Goal: Transaction & Acquisition: Purchase product/service

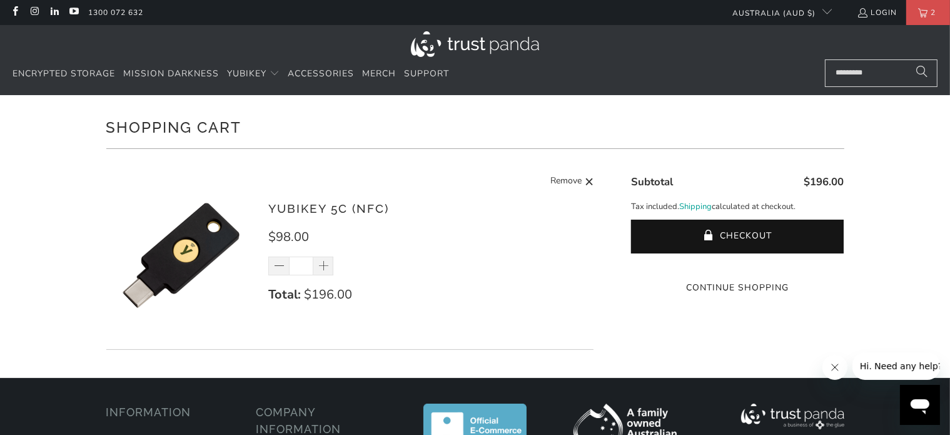
click at [478, 48] on img at bounding box center [475, 44] width 128 height 26
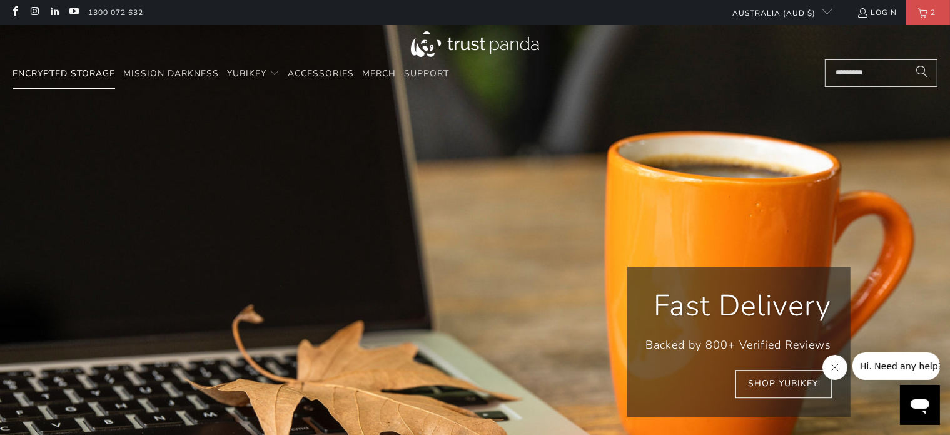
scroll to position [0, 179]
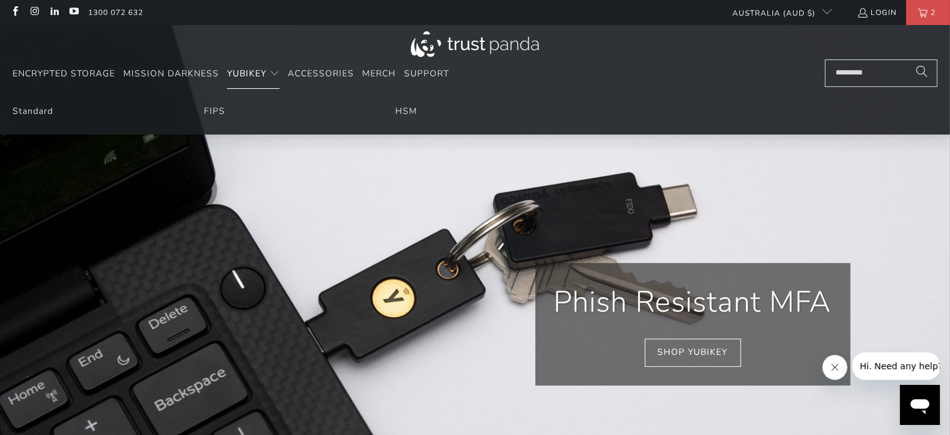
click at [275, 74] on span "Translation missing: en.navigation.header.main_nav" at bounding box center [275, 74] width 10 height 10
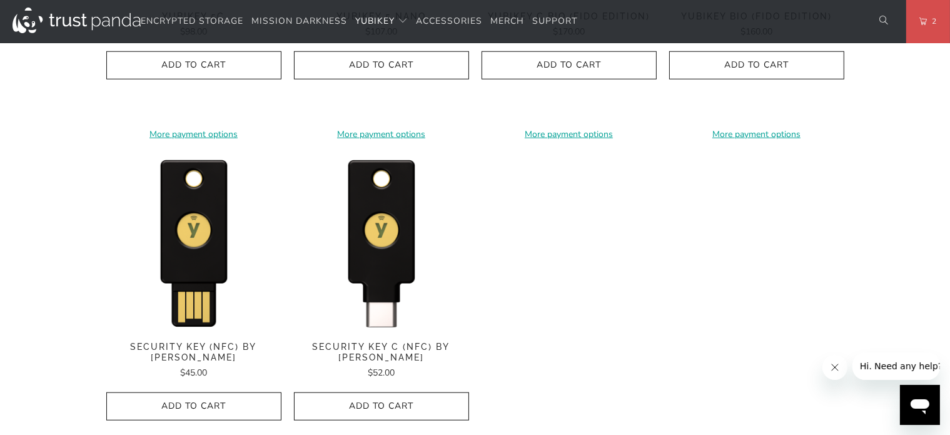
scroll to position [1188, 0]
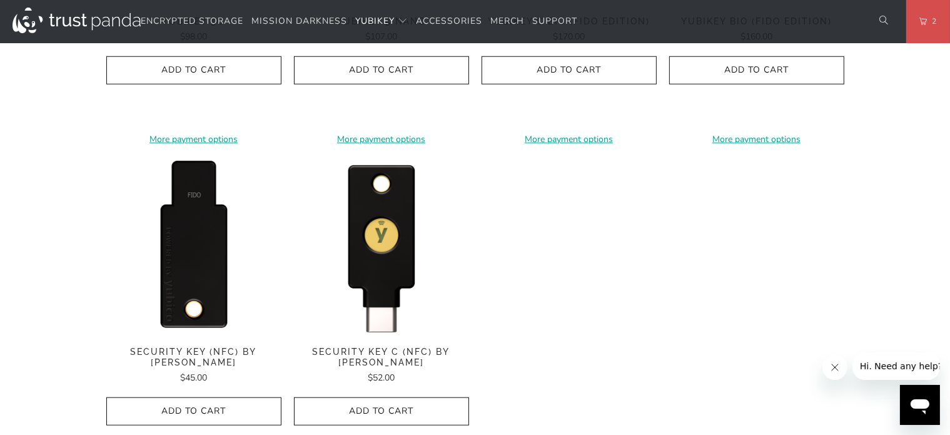
click at [200, 263] on img at bounding box center [193, 246] width 175 height 175
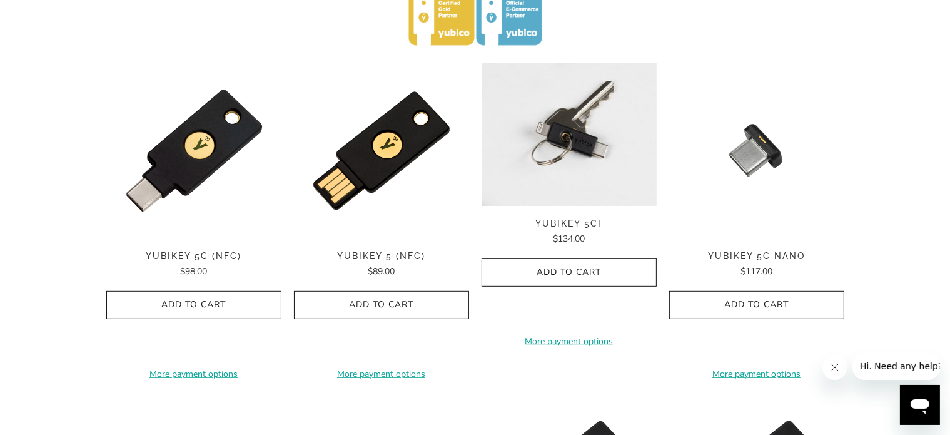
scroll to position [625, 0]
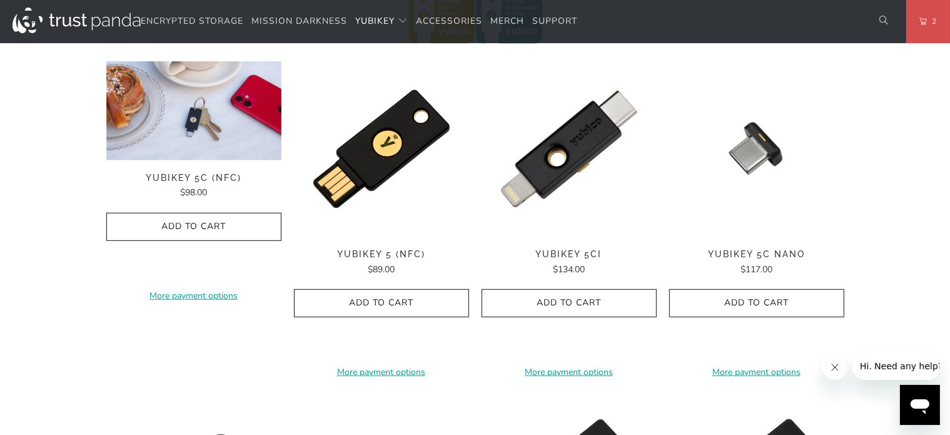
click at [203, 163] on div "**********" at bounding box center [193, 218] width 175 height 315
click at [189, 126] on img at bounding box center [193, 110] width 175 height 99
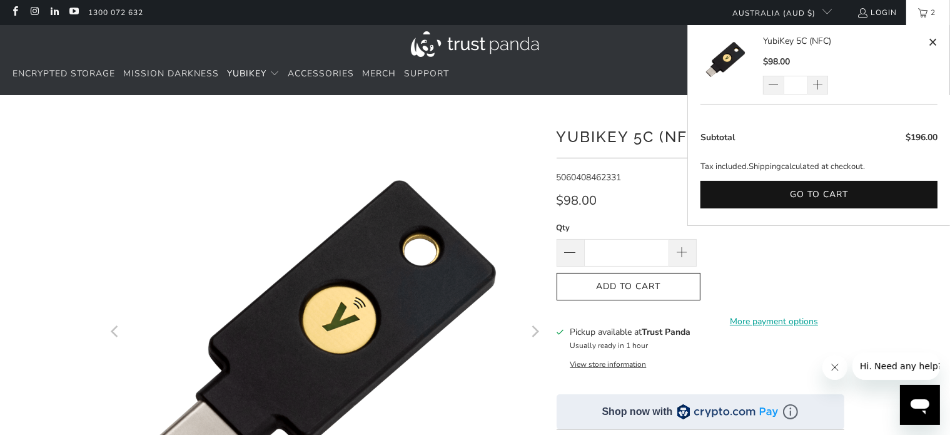
click at [926, 19] on link "2" at bounding box center [928, 12] width 44 height 25
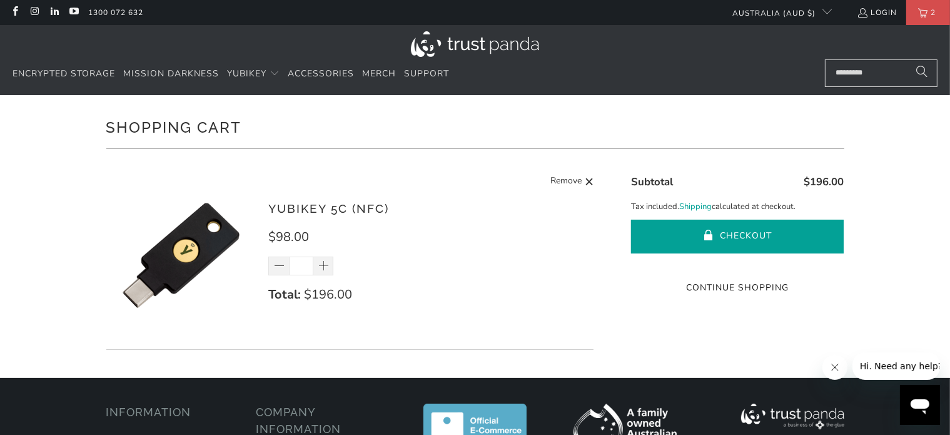
click at [735, 236] on button "Checkout" at bounding box center [737, 237] width 213 height 34
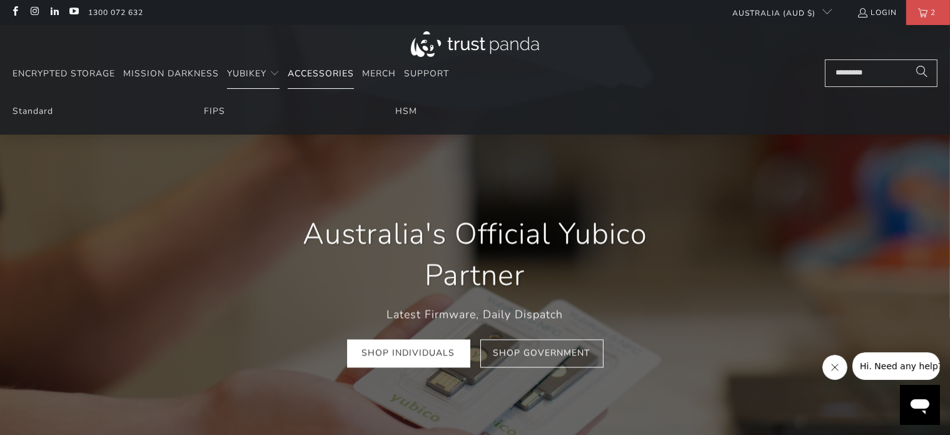
click at [312, 76] on span "Accessories" at bounding box center [321, 74] width 66 height 12
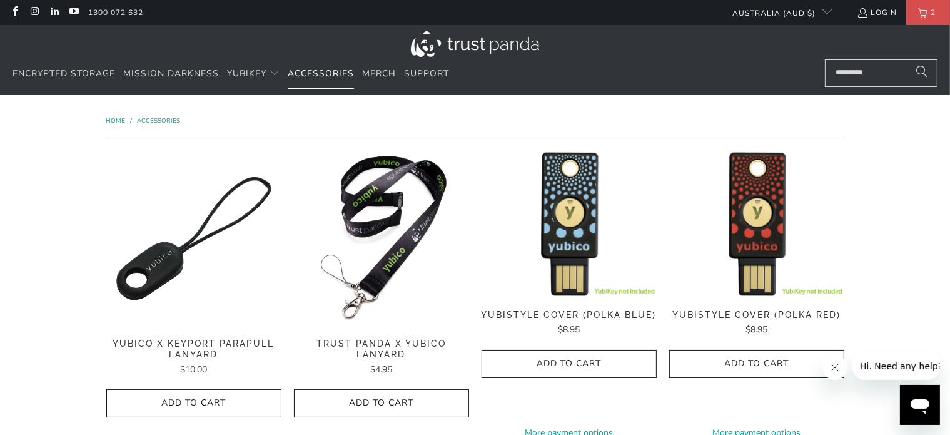
click at [333, 74] on span "Accessories" at bounding box center [321, 74] width 66 height 12
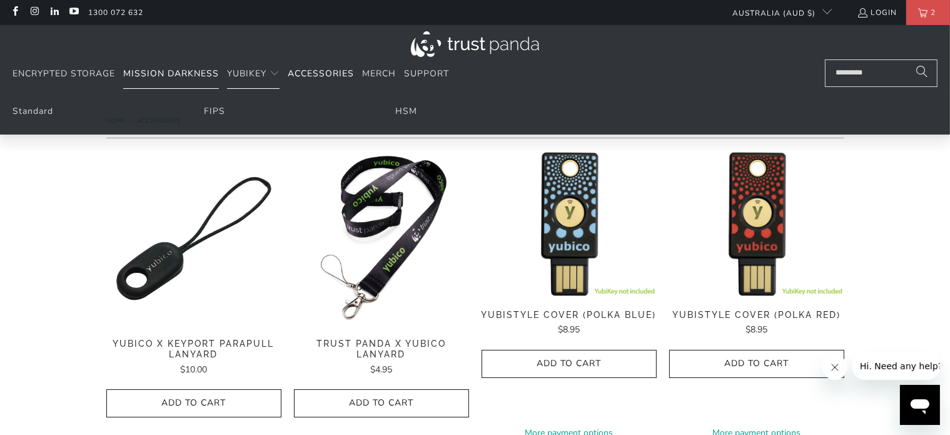
click at [196, 73] on span "Mission Darkness" at bounding box center [171, 74] width 96 height 12
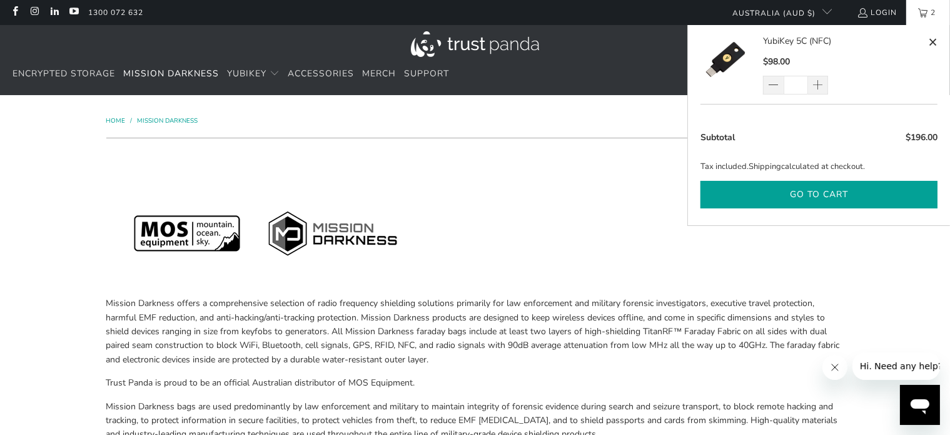
click at [828, 199] on button "Go to cart" at bounding box center [818, 195] width 237 height 28
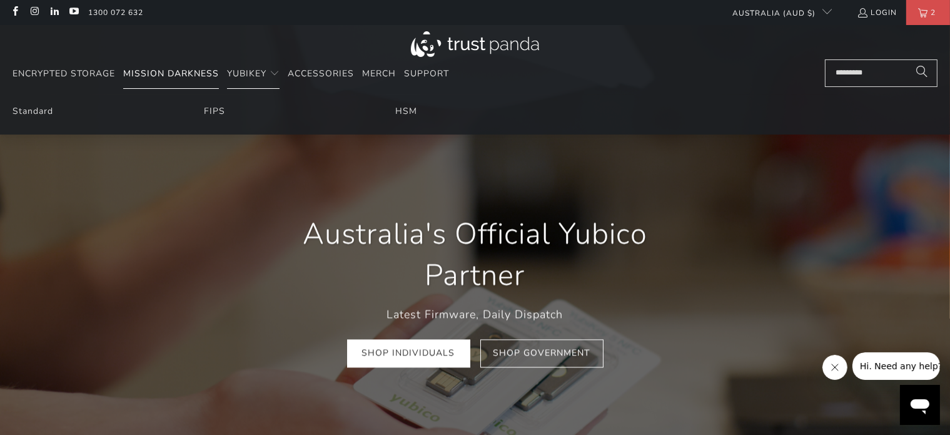
click at [187, 73] on span "Mission Darkness" at bounding box center [171, 74] width 96 height 12
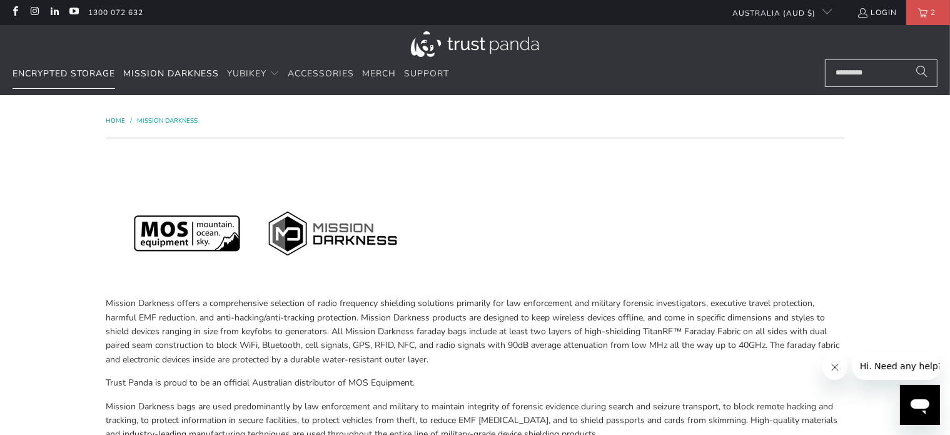
click at [72, 74] on span "Encrypted Storage" at bounding box center [64, 74] width 103 height 12
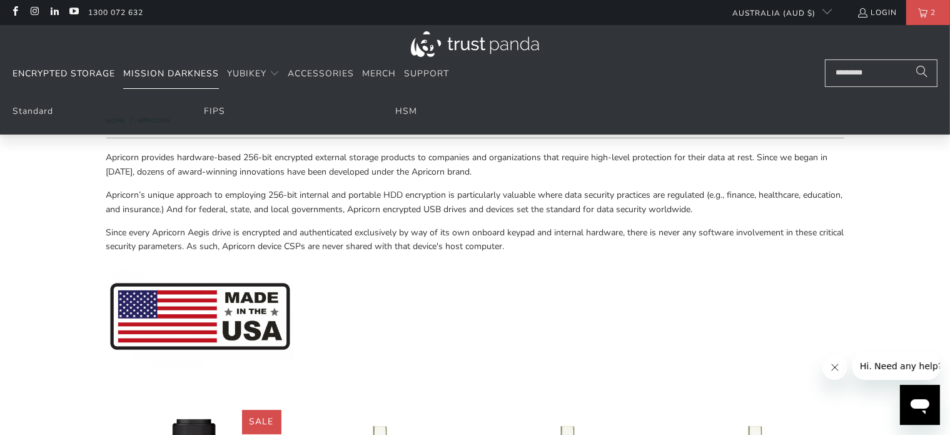
click at [155, 77] on span "Mission Darkness" at bounding box center [171, 74] width 96 height 12
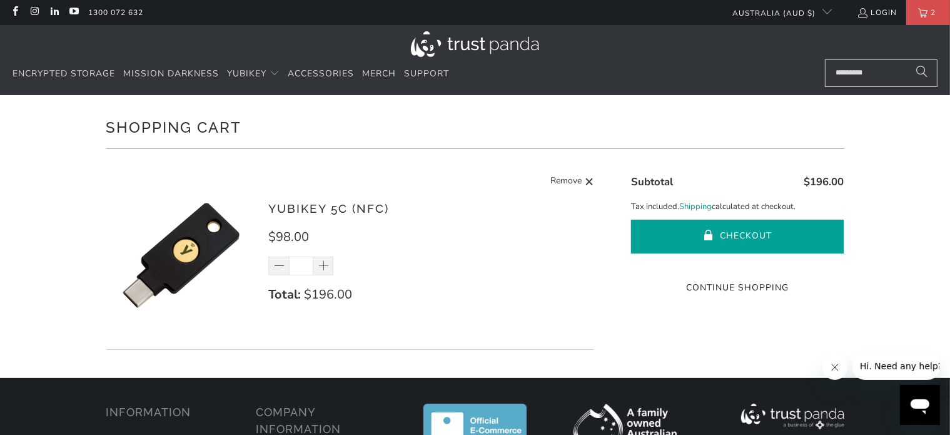
click at [751, 235] on button "Checkout" at bounding box center [737, 237] width 213 height 34
